Goal: Find specific page/section: Find specific page/section

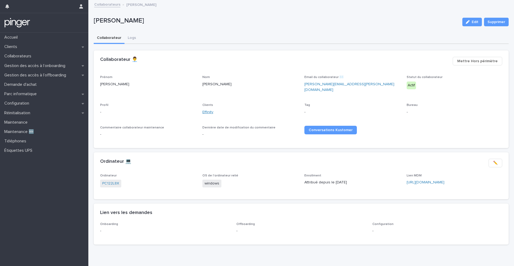
click at [211, 109] on link "Effinity" at bounding box center [207, 112] width 11 height 6
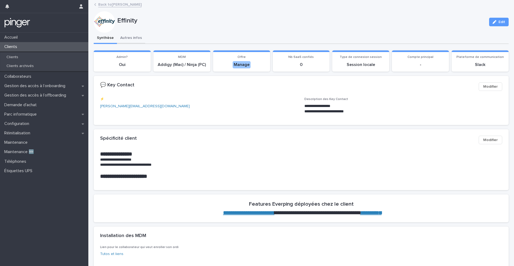
click at [131, 36] on button "Autres infos" at bounding box center [131, 38] width 28 height 11
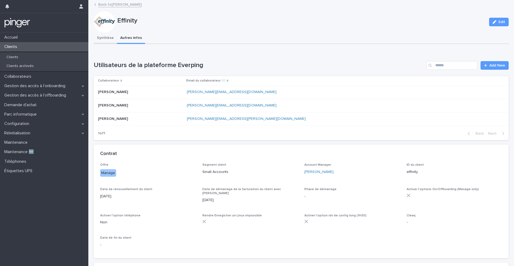
click at [102, 36] on button "Synthèse" at bounding box center [105, 38] width 23 height 11
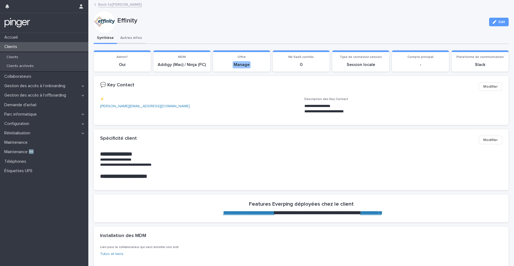
click at [127, 33] on button "Autres infos" at bounding box center [131, 38] width 28 height 11
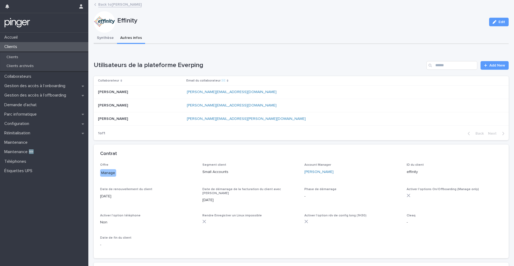
click at [107, 39] on button "Synthèse" at bounding box center [105, 38] width 23 height 11
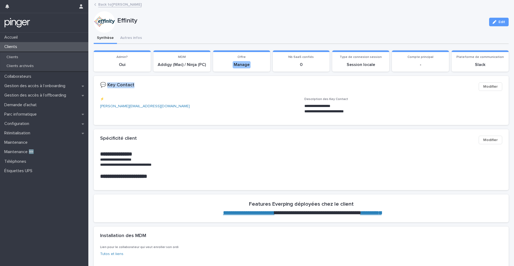
drag, startPoint x: 137, startPoint y: 85, endPoint x: 108, endPoint y: 85, distance: 29.2
click at [108, 85] on div "💬 Key Contact" at bounding box center [287, 85] width 374 height 6
click at [284, 107] on p "tony@effiliation.com" at bounding box center [199, 106] width 198 height 6
drag, startPoint x: 305, startPoint y: 105, endPoint x: 325, endPoint y: 105, distance: 20.6
click at [325, 105] on p "**********" at bounding box center [403, 105] width 198 height 5
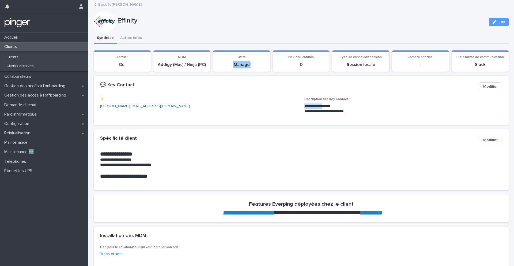
copy p "**********"
click at [127, 6] on link "Back to Miriam Pontillo" at bounding box center [119, 4] width 43 height 6
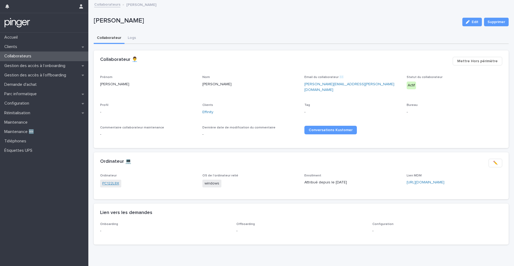
click at [118, 180] on link "PC122L8X" at bounding box center [110, 183] width 17 height 6
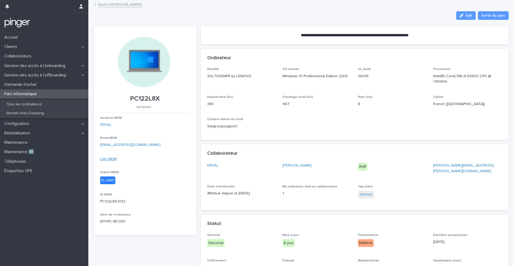
click at [114, 158] on link "Lien MDM" at bounding box center [108, 159] width 17 height 4
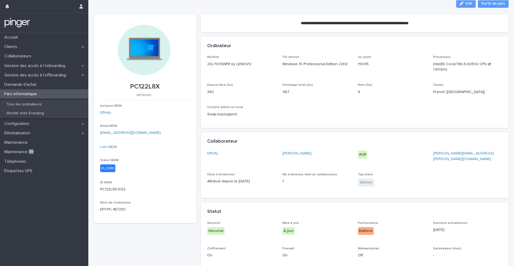
scroll to position [10, 0]
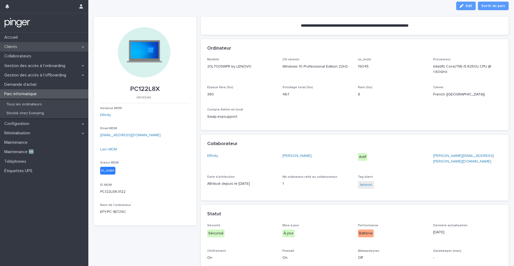
click at [10, 48] on p "Clients" at bounding box center [11, 46] width 19 height 5
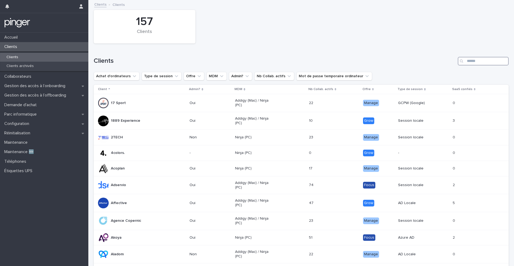
click at [479, 61] on input "Search" at bounding box center [483, 61] width 51 height 9
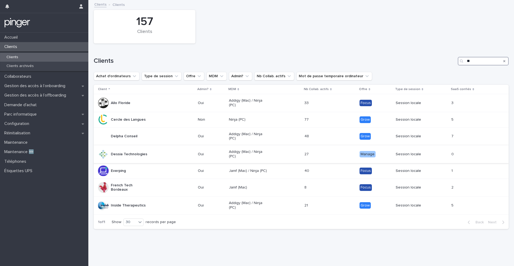
type input "*"
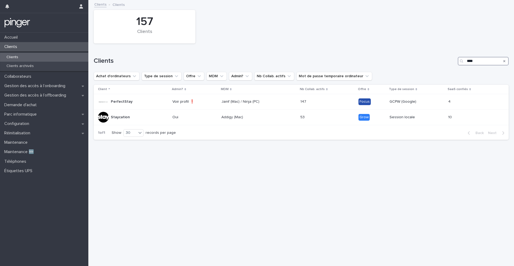
drag, startPoint x: 475, startPoint y: 61, endPoint x: 455, endPoint y: 61, distance: 20.3
click at [455, 61] on div "Clients ****" at bounding box center [301, 61] width 415 height 9
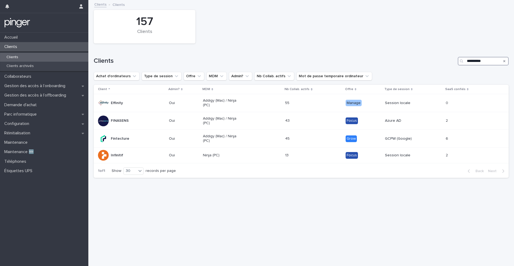
type input "**********"
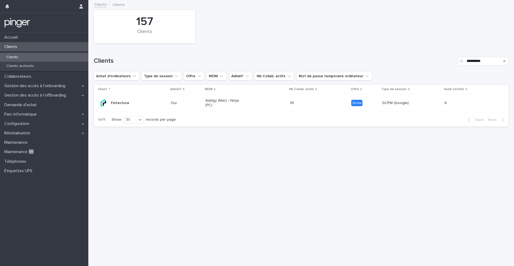
click at [266, 107] on div "Addigy (Mac) / Ninja (PC)" at bounding box center [245, 102] width 80 height 13
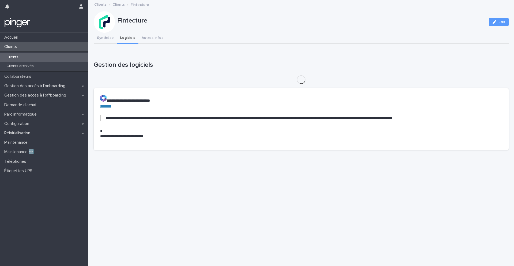
click at [130, 39] on button "Logiciels" at bounding box center [127, 38] width 21 height 11
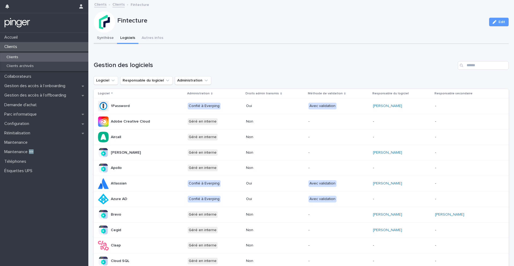
click at [105, 37] on button "Synthèse" at bounding box center [105, 38] width 23 height 11
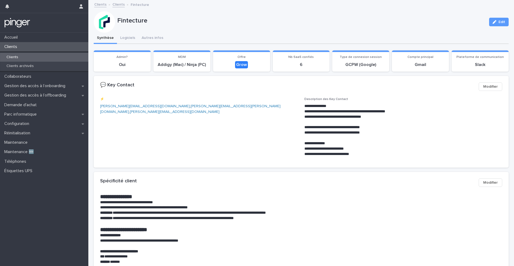
click at [349, 198] on h1 "**********" at bounding box center [301, 196] width 402 height 6
click at [147, 38] on button "Autres infos" at bounding box center [152, 38] width 28 height 11
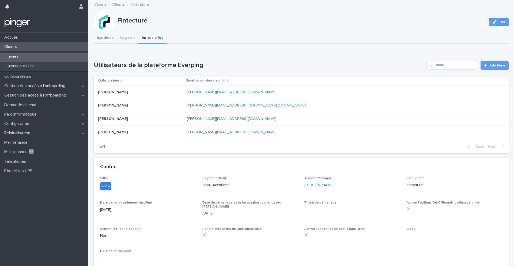
click at [105, 42] on button "Synthèse" at bounding box center [105, 38] width 23 height 11
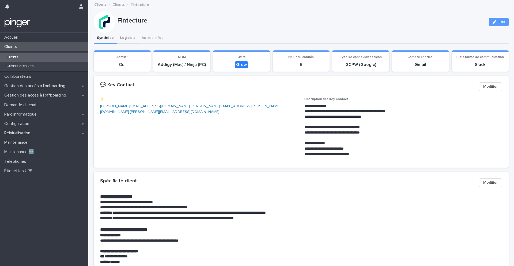
click at [125, 38] on button "Logiciels" at bounding box center [127, 38] width 21 height 11
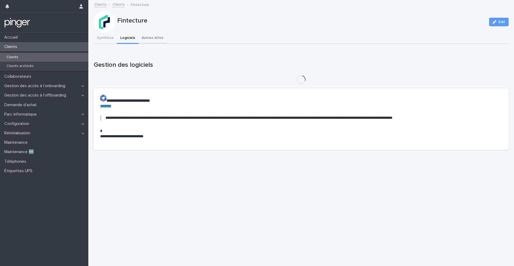
click at [145, 38] on button "Autres infos" at bounding box center [152, 38] width 28 height 11
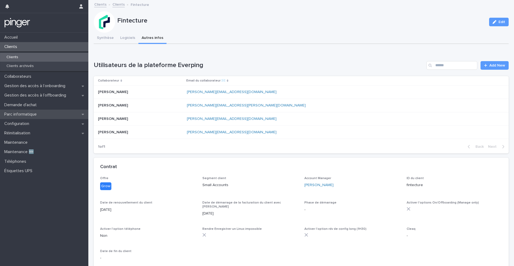
click at [18, 116] on p "Parc informatique" at bounding box center [21, 114] width 39 height 5
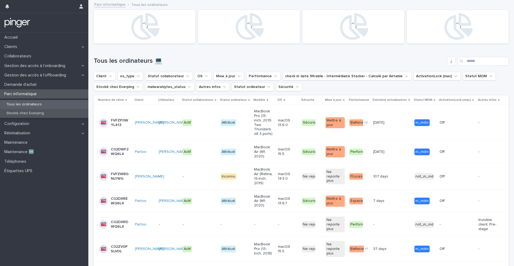
click at [42, 115] on p "Stocké chez Everping" at bounding box center [25, 113] width 46 height 5
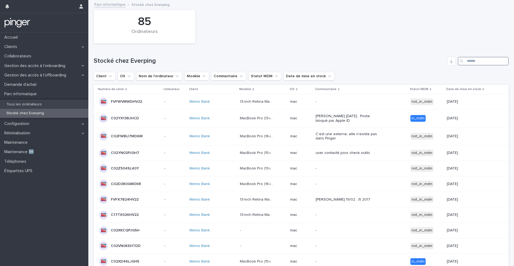
click at [481, 61] on input "Search" at bounding box center [483, 61] width 51 height 9
type input "**********"
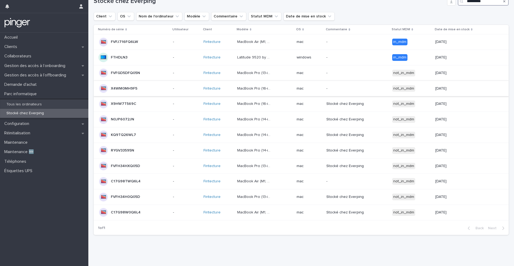
scroll to position [60, 0]
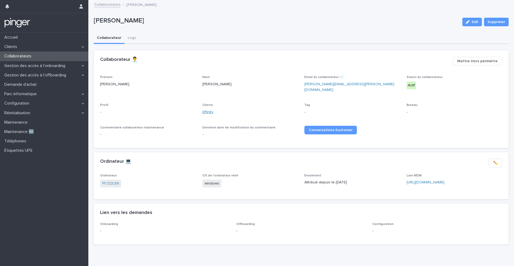
click at [210, 109] on link "Effinity" at bounding box center [207, 112] width 11 height 6
click at [110, 181] on link "PC122L8X" at bounding box center [110, 183] width 17 height 6
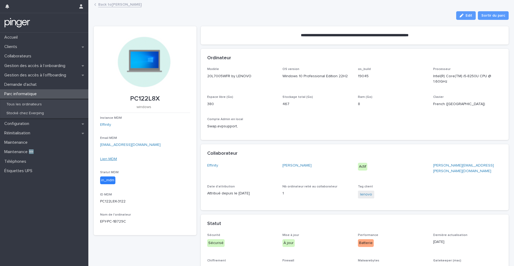
click at [112, 157] on link "Lien MDM" at bounding box center [108, 159] width 17 height 4
